Goal: Transaction & Acquisition: Purchase product/service

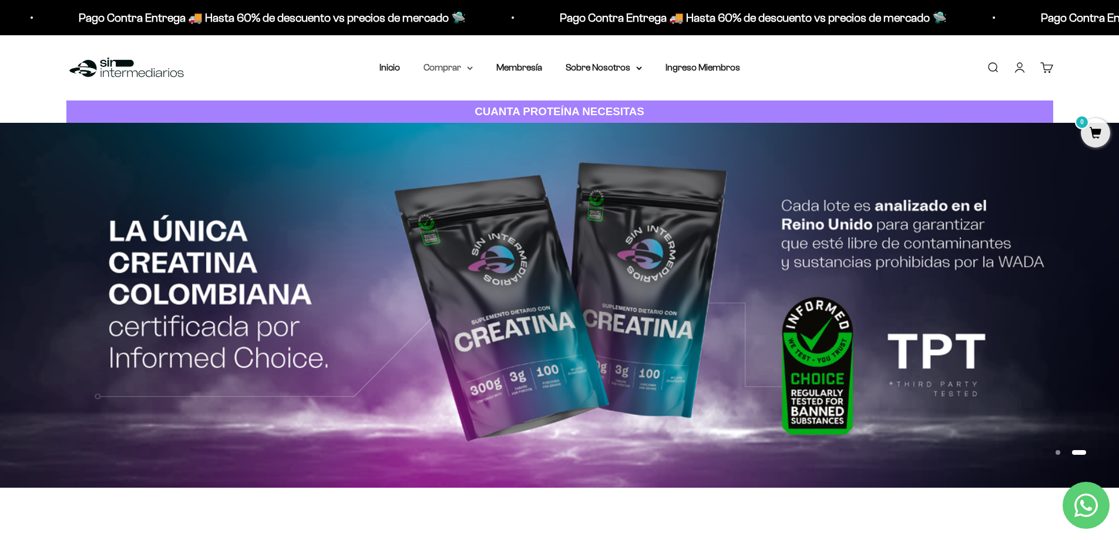
click at [456, 69] on summary "Comprar" at bounding box center [448, 67] width 49 height 15
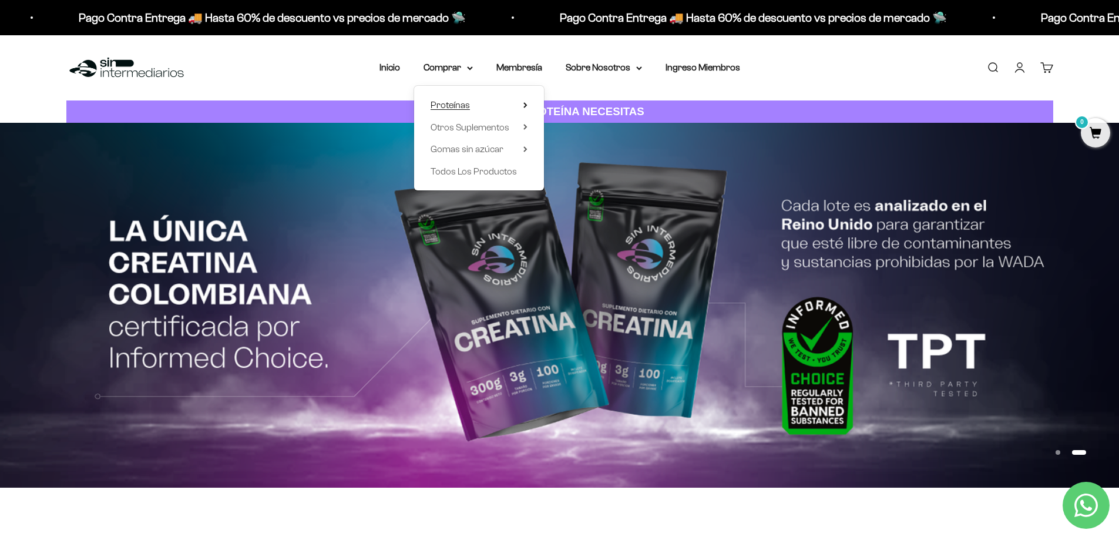
click at [449, 103] on span "Proteínas" at bounding box center [450, 105] width 39 height 10
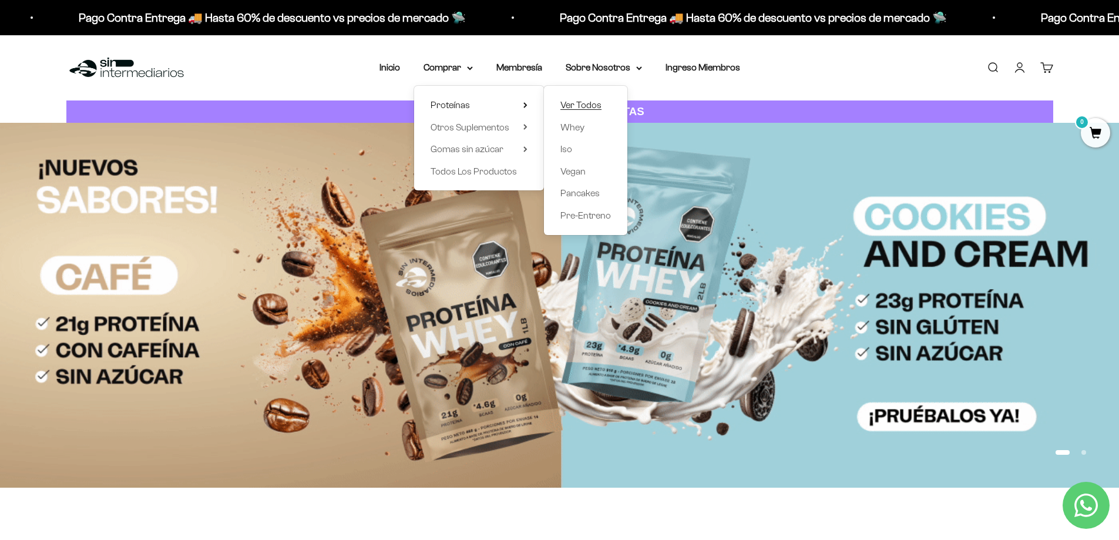
click at [574, 106] on span "Ver Todos" at bounding box center [580, 105] width 41 height 10
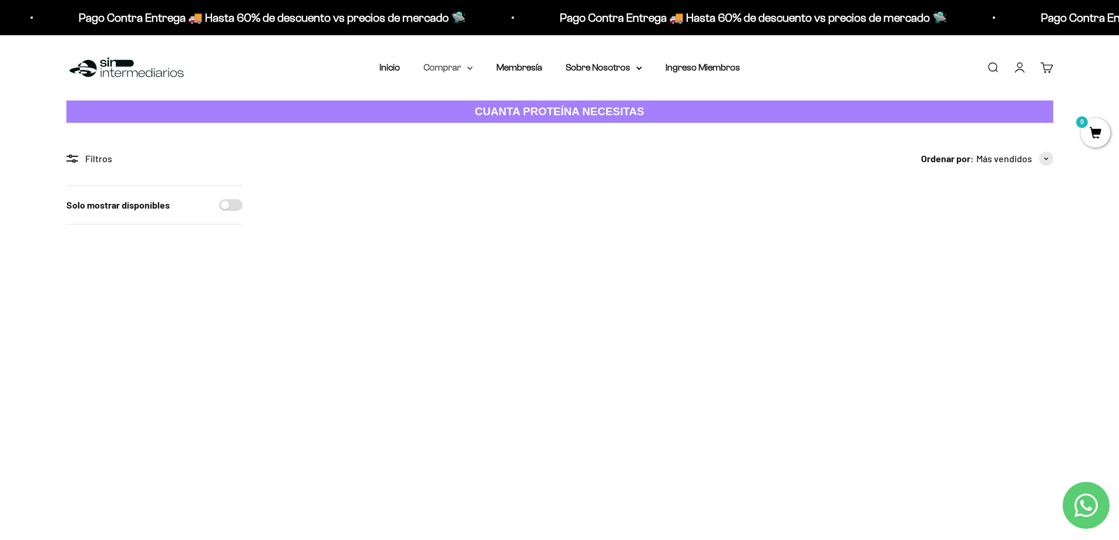
click at [451, 69] on summary "Comprar" at bounding box center [448, 67] width 49 height 15
click at [460, 122] on span "Otros Suplementos" at bounding box center [470, 127] width 79 height 15
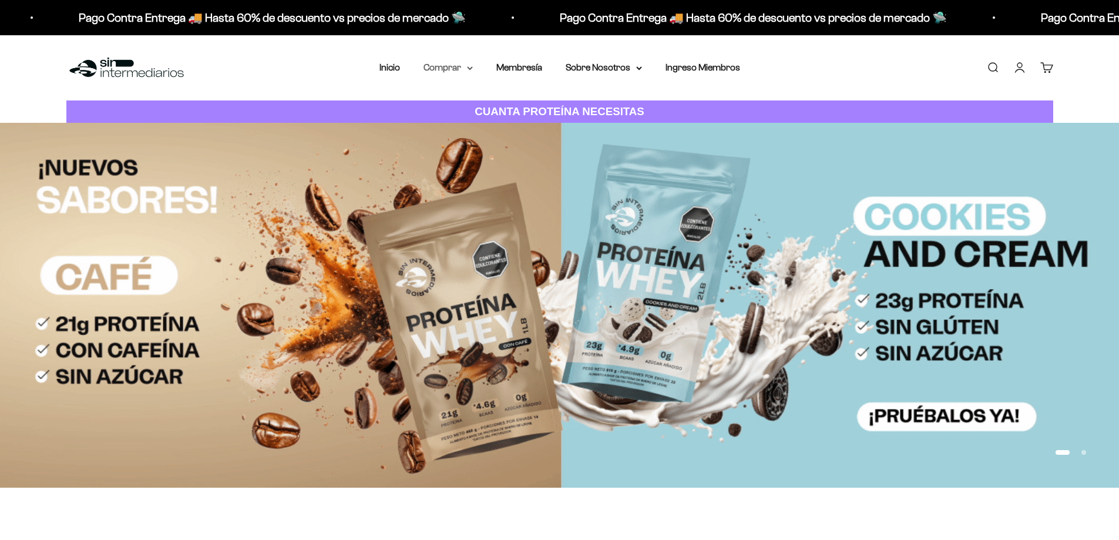
click at [456, 64] on summary "Comprar" at bounding box center [448, 67] width 49 height 15
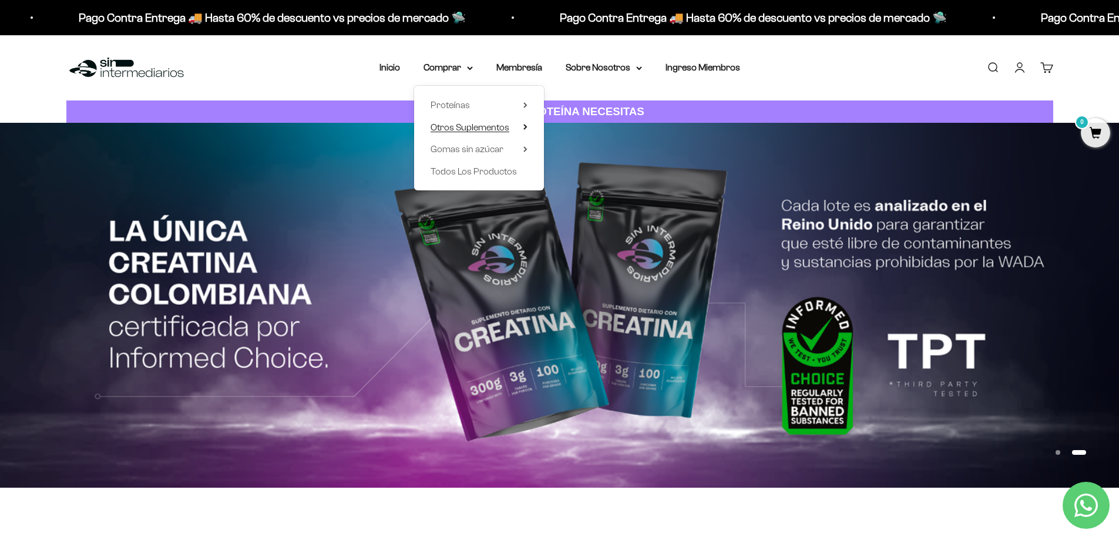
click at [525, 124] on icon at bounding box center [525, 127] width 4 height 6
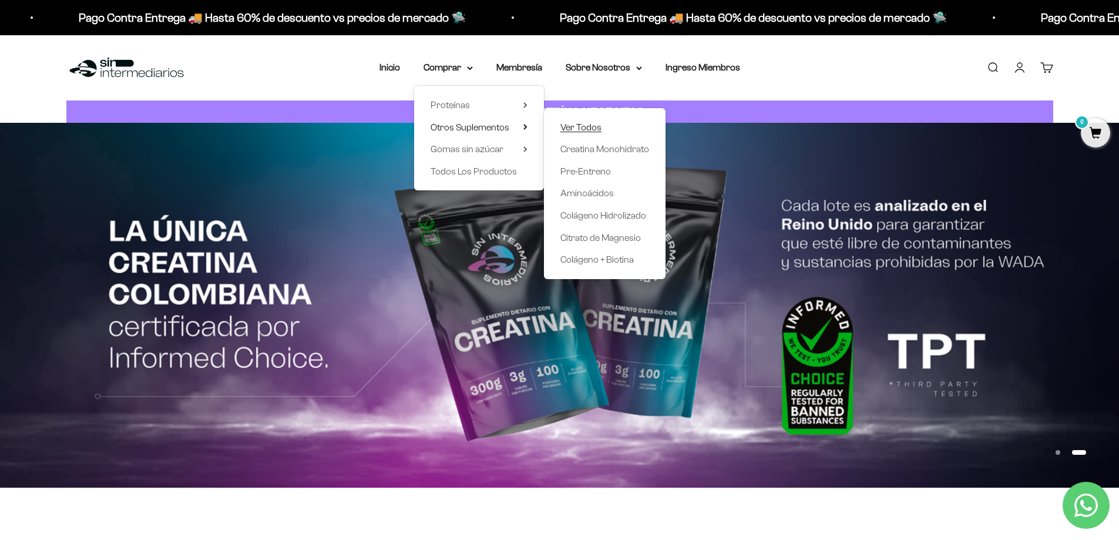
click at [568, 126] on span "Ver Todos" at bounding box center [580, 127] width 41 height 10
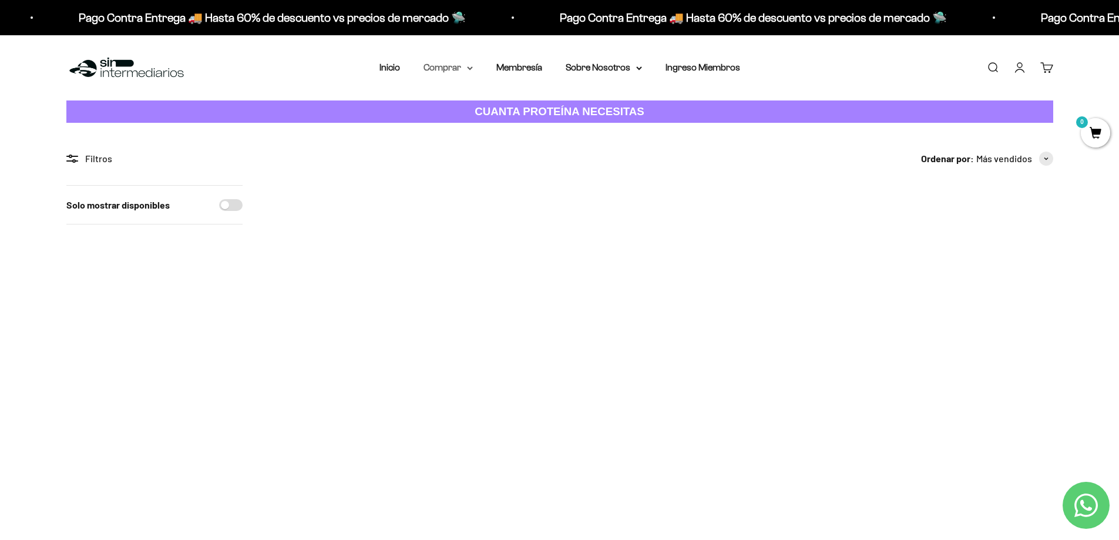
click at [464, 67] on summary "Comprar" at bounding box center [448, 67] width 49 height 15
click at [467, 174] on span "Todos Los Productos" at bounding box center [474, 171] width 86 height 10
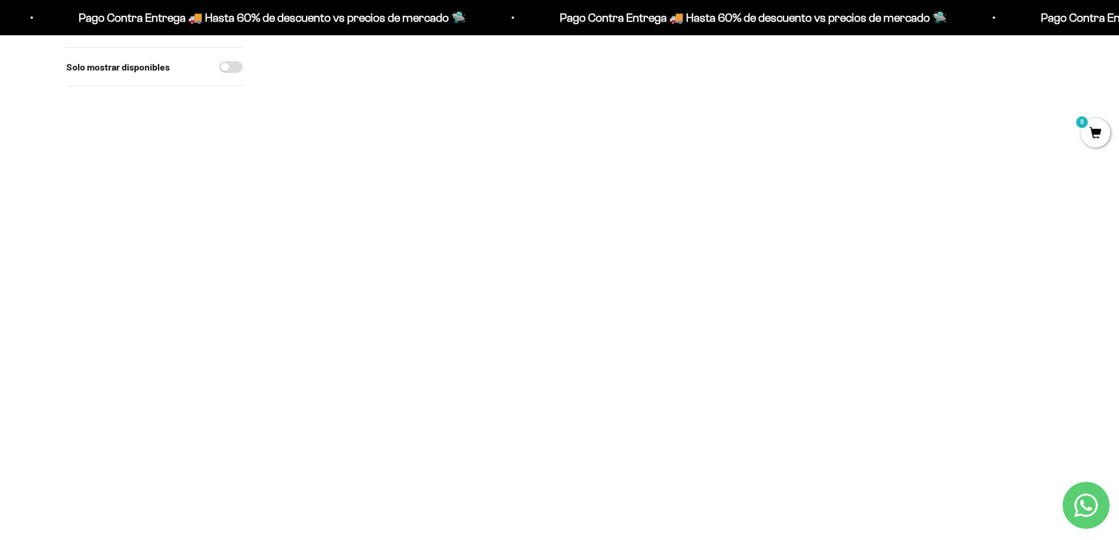
scroll to position [607, 0]
